Goal: Task Accomplishment & Management: Manage account settings

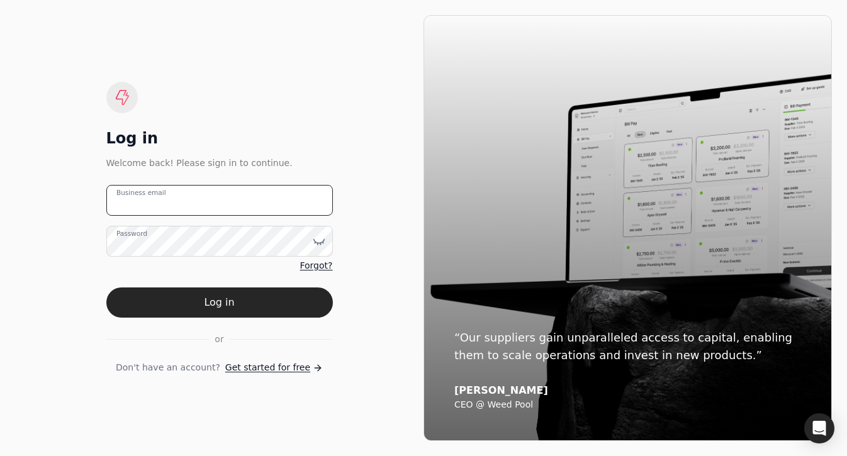
click at [209, 193] on email "Business email" at bounding box center [219, 200] width 227 height 31
type email "[EMAIL_ADDRESS][DOMAIN_NAME]"
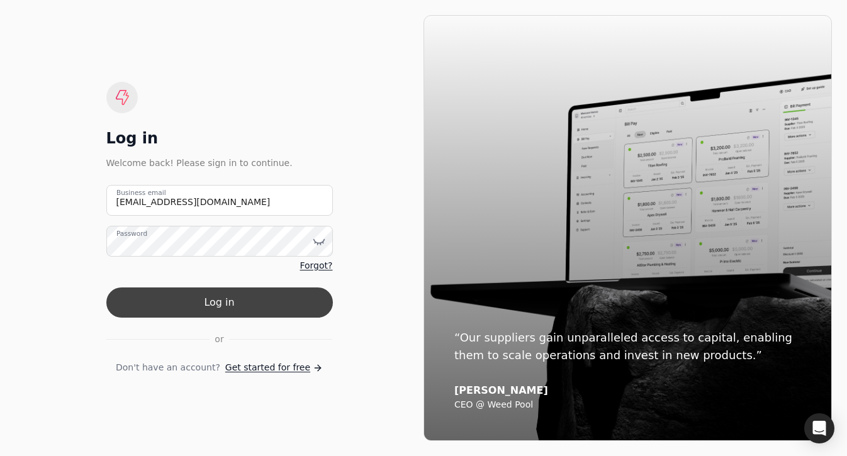
click at [233, 306] on button "Log in" at bounding box center [219, 303] width 227 height 30
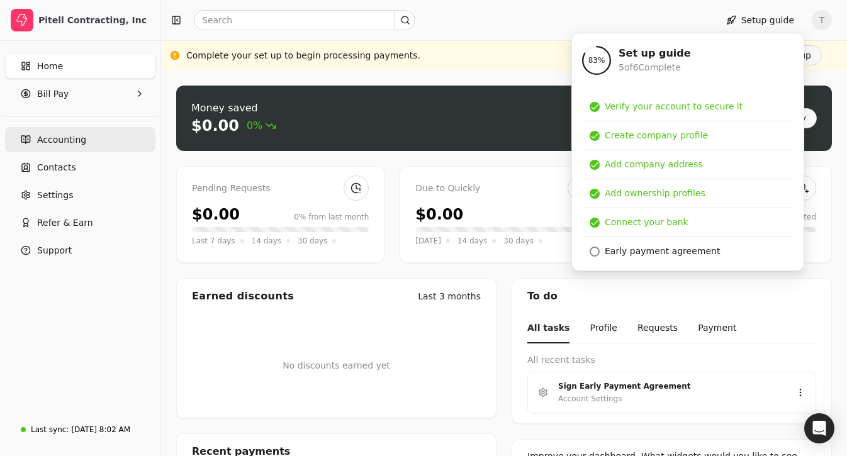
click at [91, 137] on link "Accounting" at bounding box center [80, 139] width 150 height 25
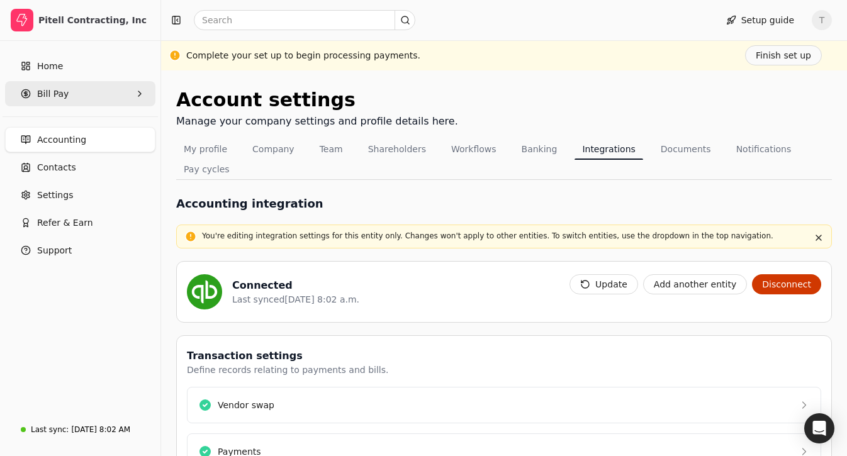
click at [89, 91] on Pay "Bill Pay" at bounding box center [80, 93] width 150 height 25
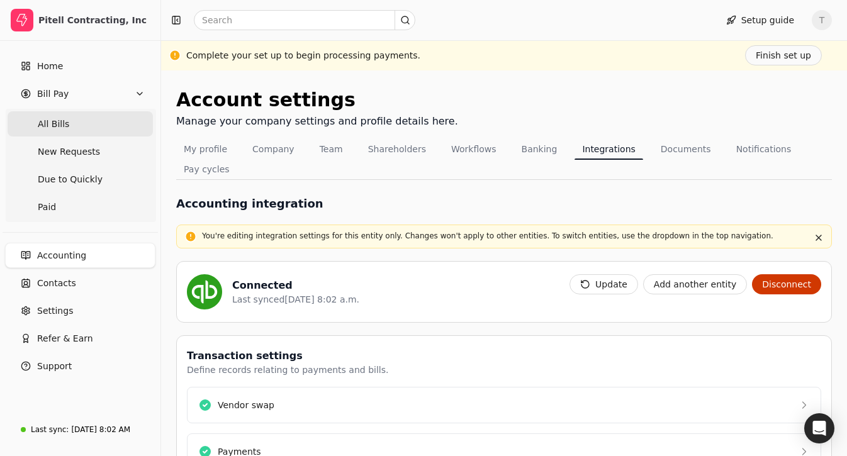
click at [82, 118] on Bills "All Bills" at bounding box center [80, 123] width 145 height 25
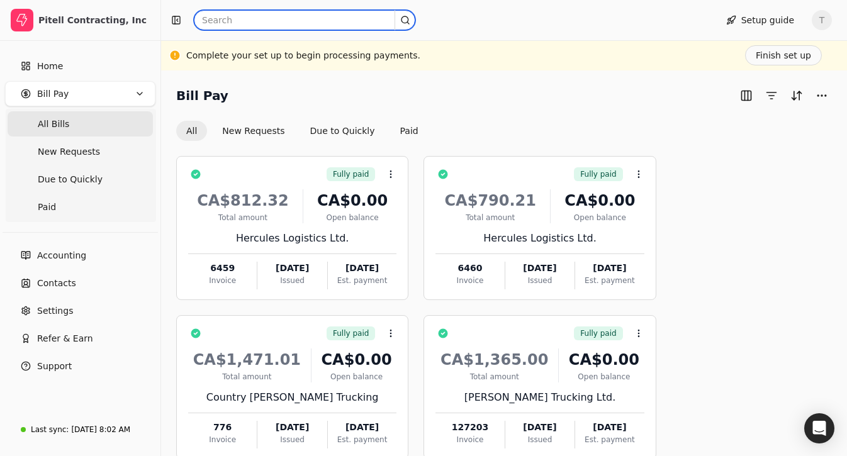
click at [283, 18] on input "text" at bounding box center [304, 20] width 221 height 20
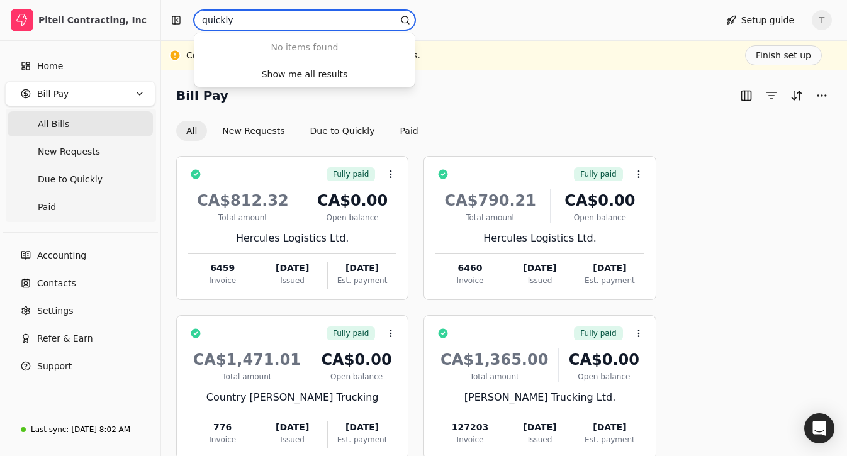
type input "quickly"
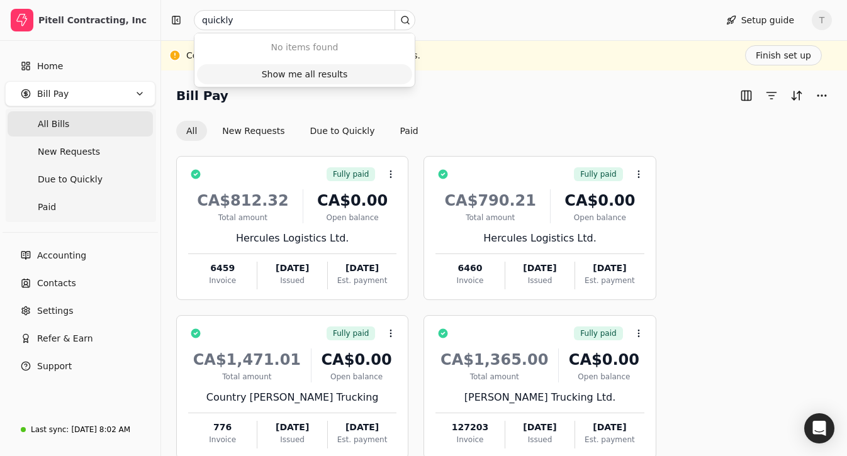
click at [303, 69] on div "Show me all results" at bounding box center [305, 74] width 86 height 13
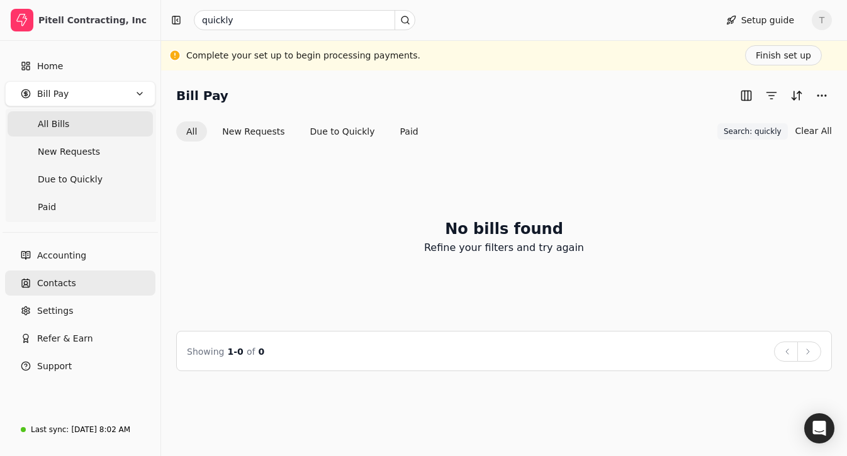
click at [73, 282] on span "Contacts" at bounding box center [56, 283] width 39 height 13
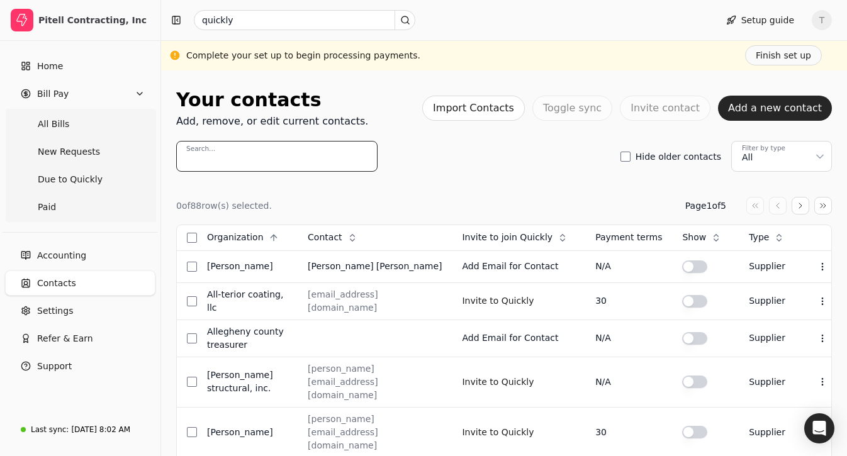
click at [303, 161] on input "Search..." at bounding box center [276, 156] width 201 height 31
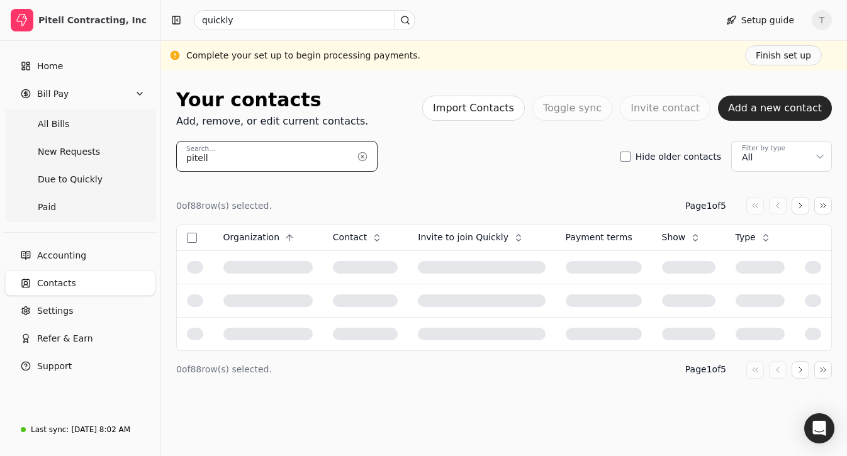
type input "pitell"
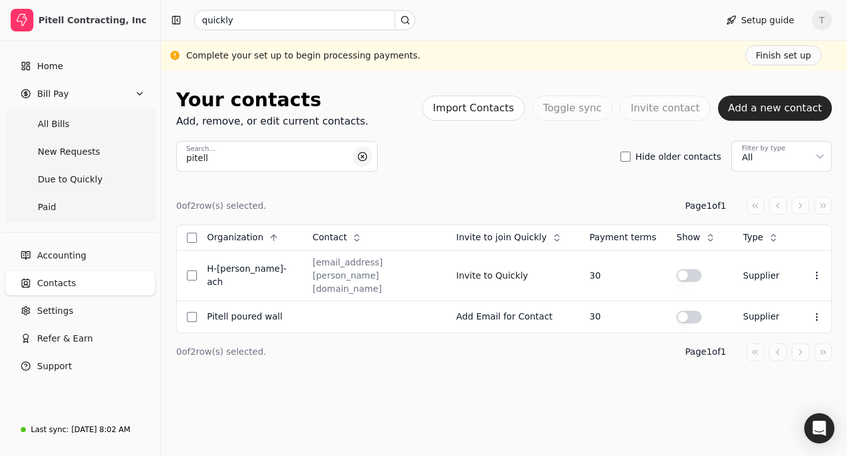
click at [359, 157] on button "button" at bounding box center [362, 157] width 20 height 20
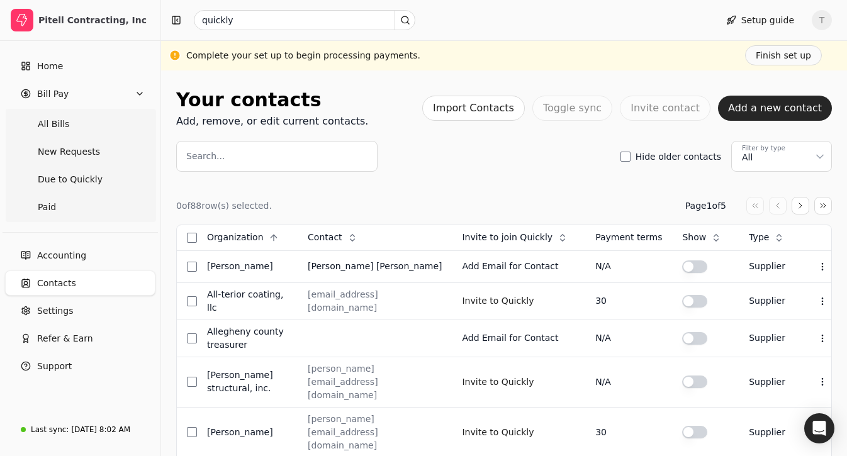
click at [78, 276] on link "Contacts" at bounding box center [80, 283] width 150 height 25
click at [62, 123] on span "All Bills" at bounding box center [53, 124] width 31 height 13
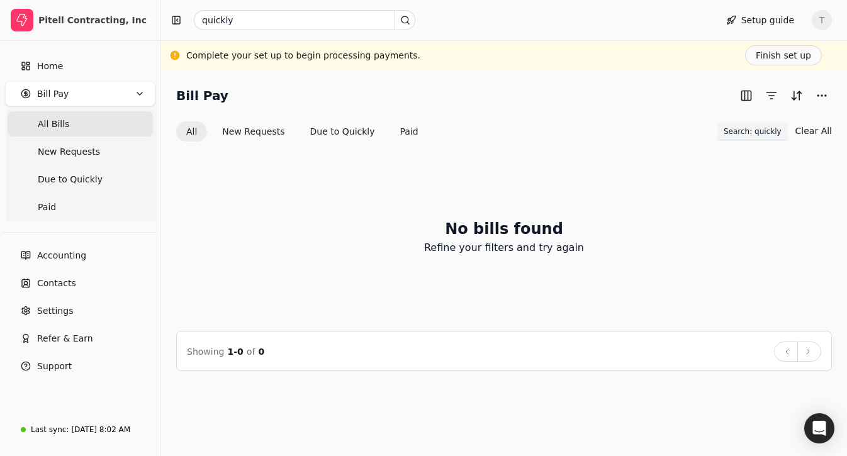
click at [766, 133] on span "Search: quickly" at bounding box center [753, 131] width 58 height 11
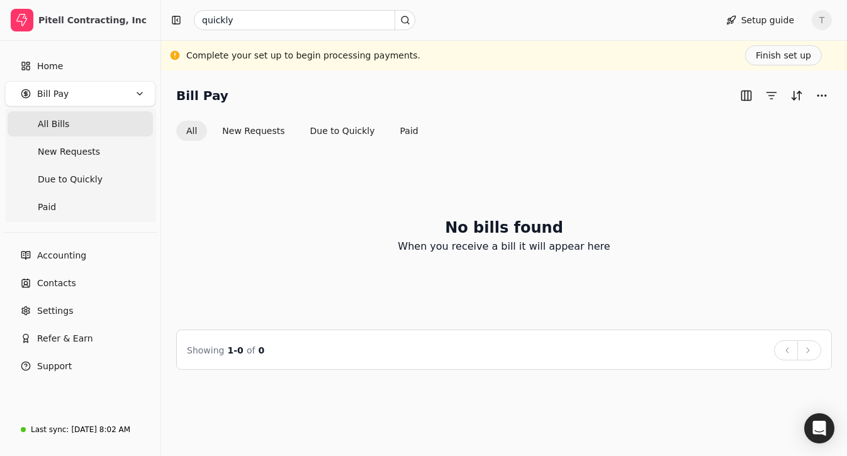
click at [60, 123] on span "All Bills" at bounding box center [53, 124] width 31 height 13
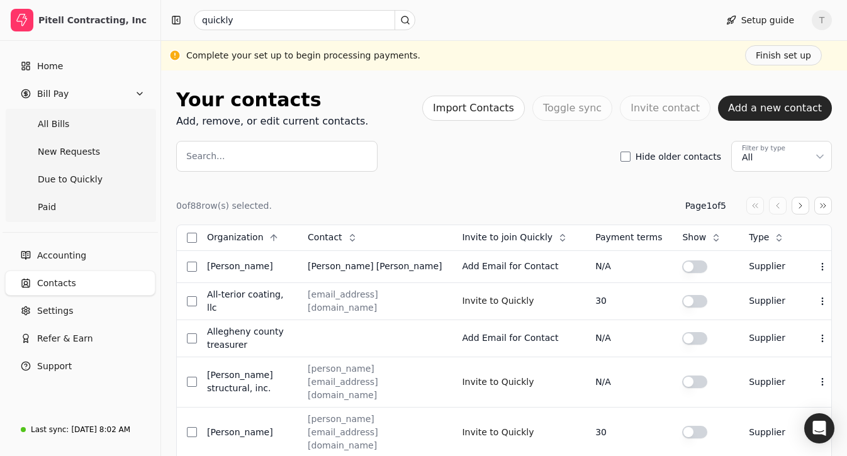
click at [820, 17] on span "T" at bounding box center [822, 20] width 20 height 20
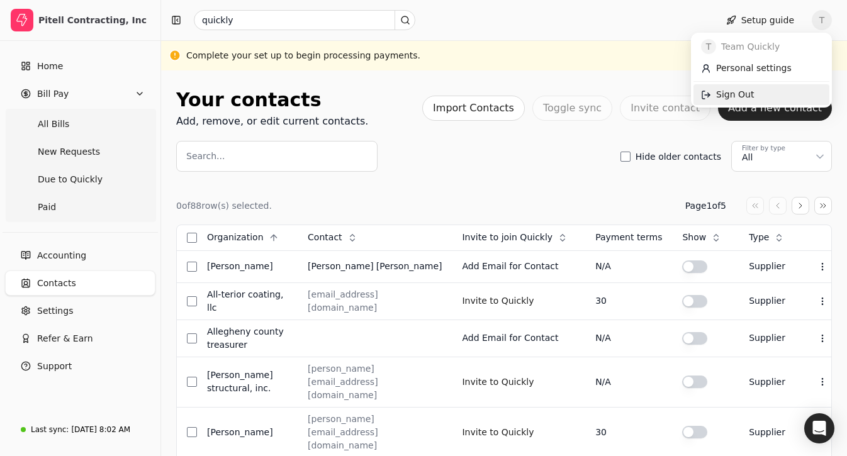
click at [747, 98] on span "Sign Out" at bounding box center [735, 94] width 38 height 13
